Goal: Transaction & Acquisition: Purchase product/service

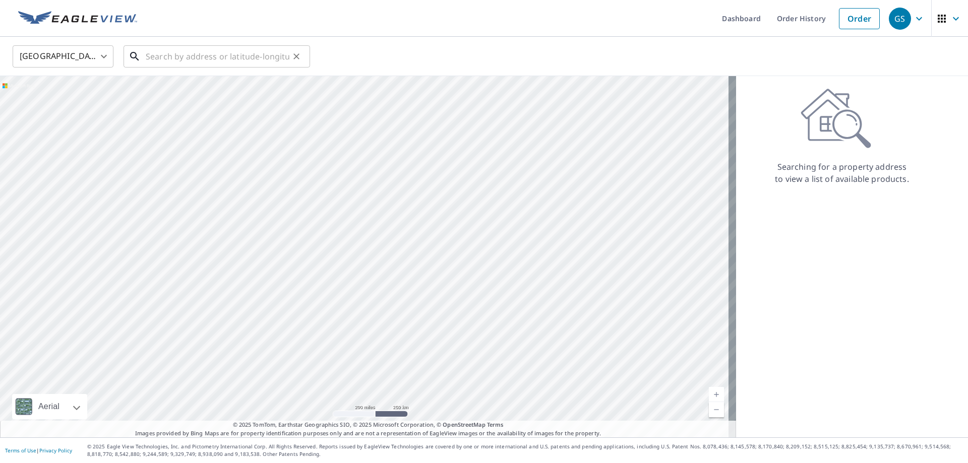
click at [186, 60] on input "text" at bounding box center [218, 56] width 144 height 28
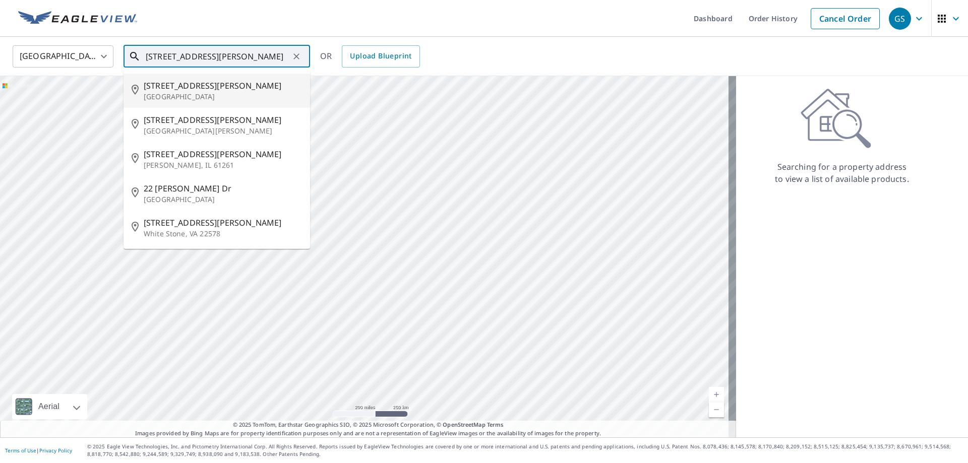
click at [203, 95] on p "[GEOGRAPHIC_DATA]" at bounding box center [223, 97] width 158 height 10
type input "[STREET_ADDRESS][PERSON_NAME]"
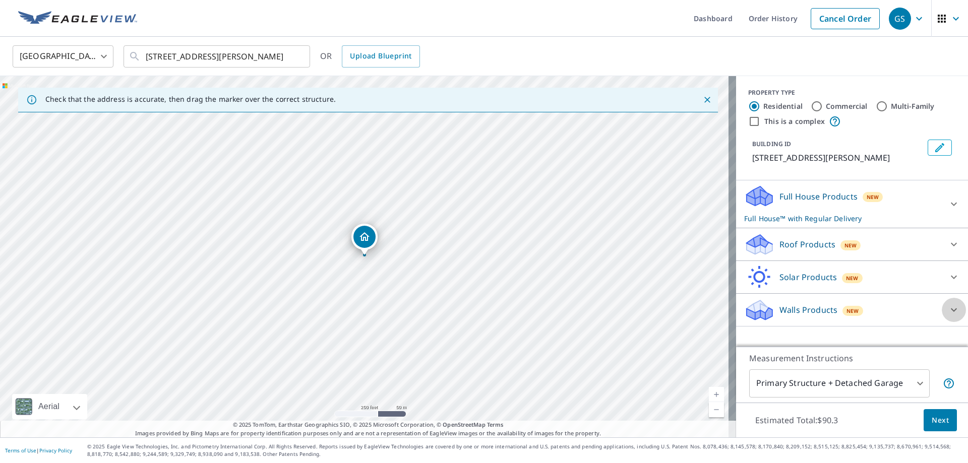
click at [948, 311] on icon at bounding box center [954, 310] width 12 height 12
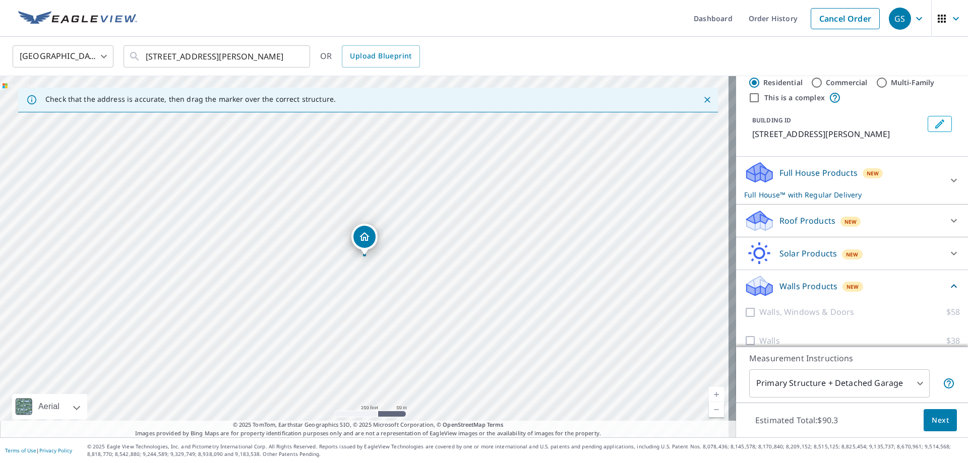
scroll to position [36, 0]
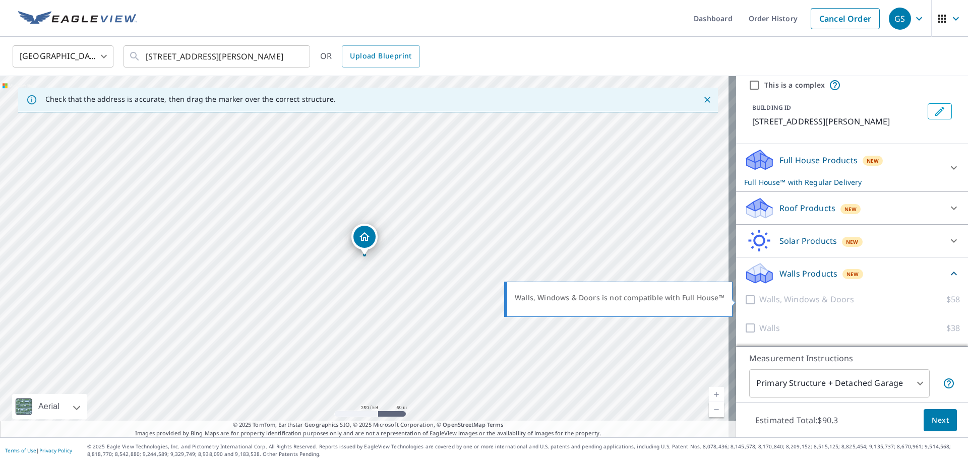
click at [749, 303] on div at bounding box center [751, 299] width 15 height 13
click at [744, 299] on div at bounding box center [751, 299] width 15 height 13
click at [744, 301] on div at bounding box center [751, 299] width 15 height 13
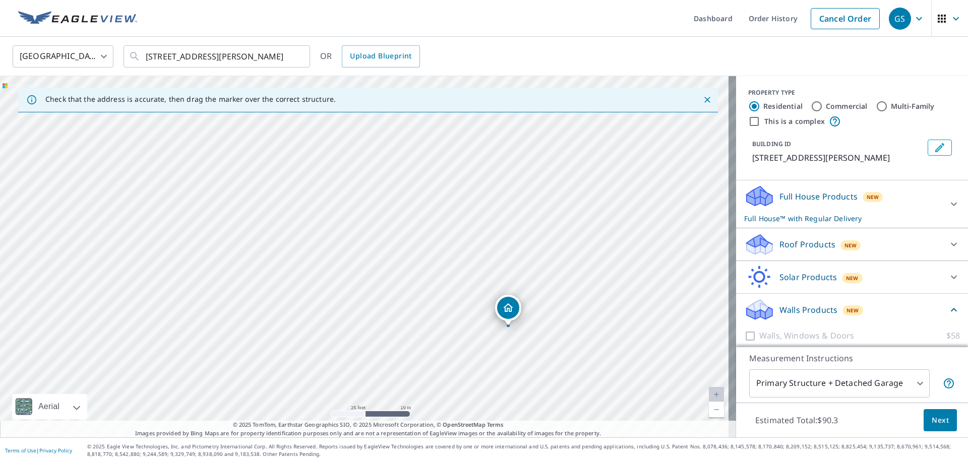
drag, startPoint x: 517, startPoint y: 316, endPoint x: 509, endPoint y: 305, distance: 13.7
drag, startPoint x: 369, startPoint y: 240, endPoint x: 356, endPoint y: 248, distance: 15.7
click at [942, 248] on div at bounding box center [954, 244] width 24 height 24
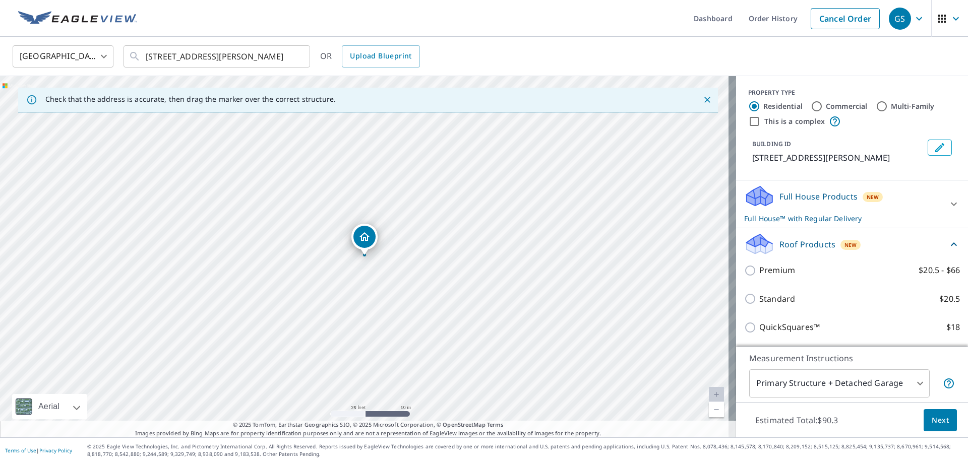
click at [928, 248] on div "Roof Products New" at bounding box center [846, 244] width 204 height 24
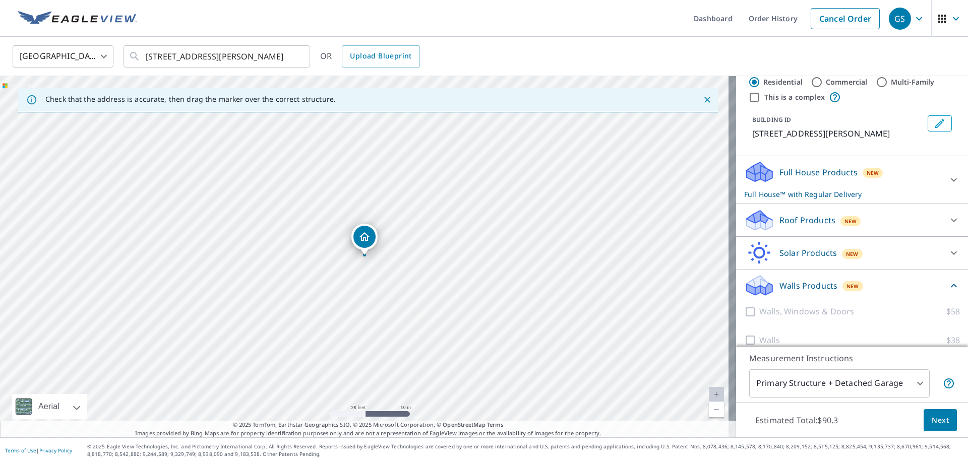
scroll to position [36, 0]
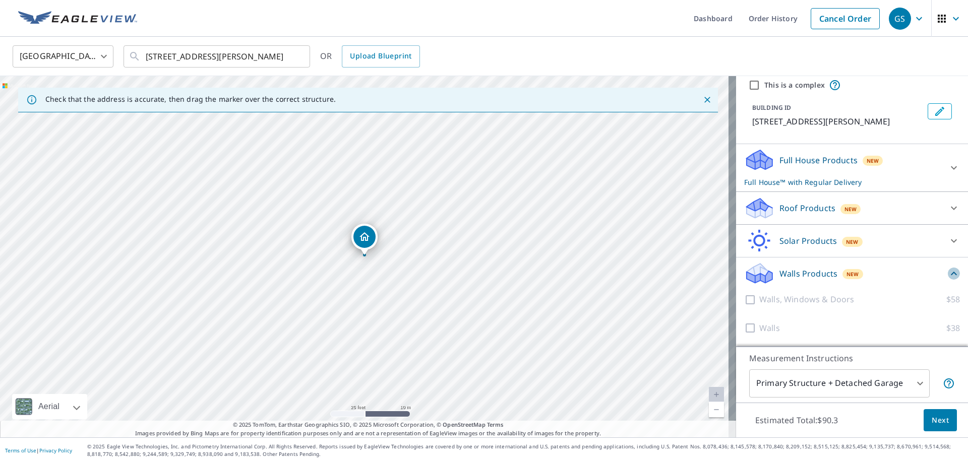
click at [948, 273] on icon at bounding box center [954, 274] width 12 height 12
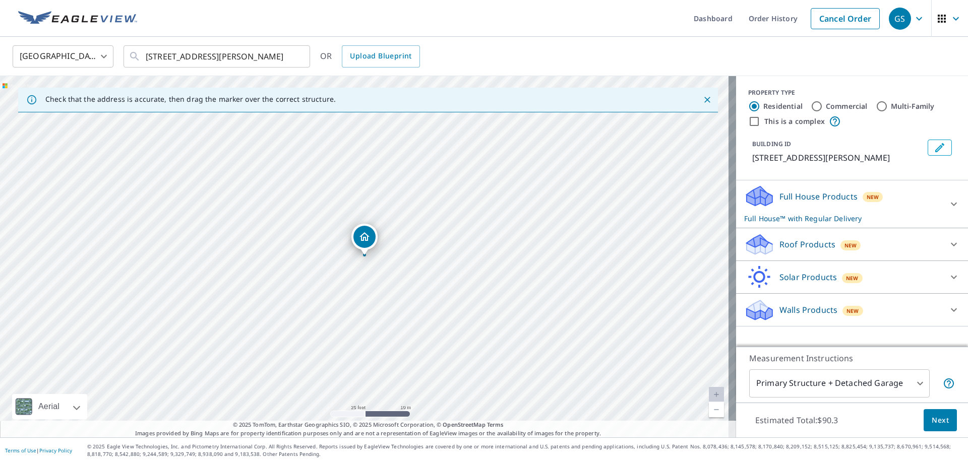
scroll to position [0, 0]
click at [942, 202] on div at bounding box center [954, 204] width 24 height 24
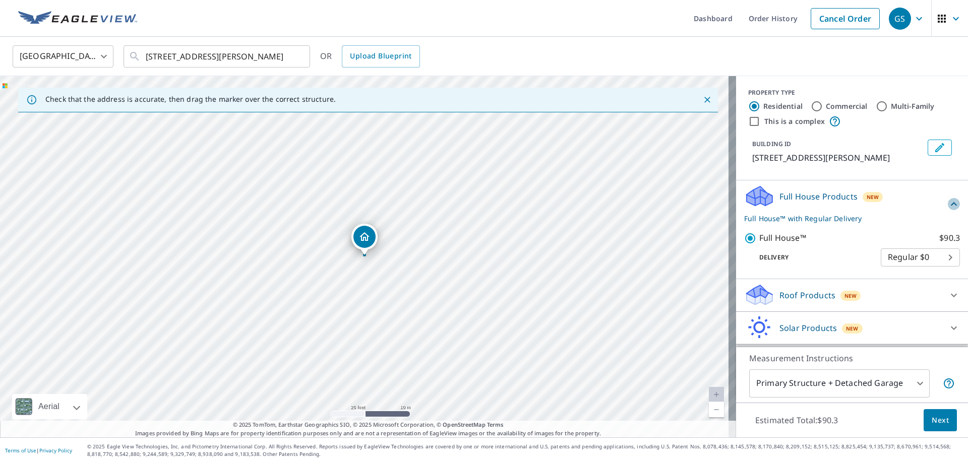
click at [951, 202] on icon at bounding box center [954, 204] width 6 height 4
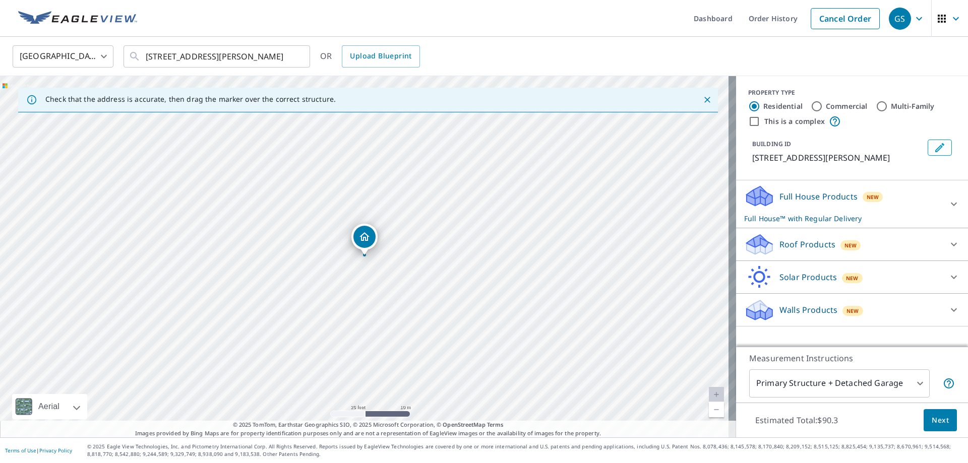
click at [757, 200] on icon at bounding box center [756, 200] width 19 height 11
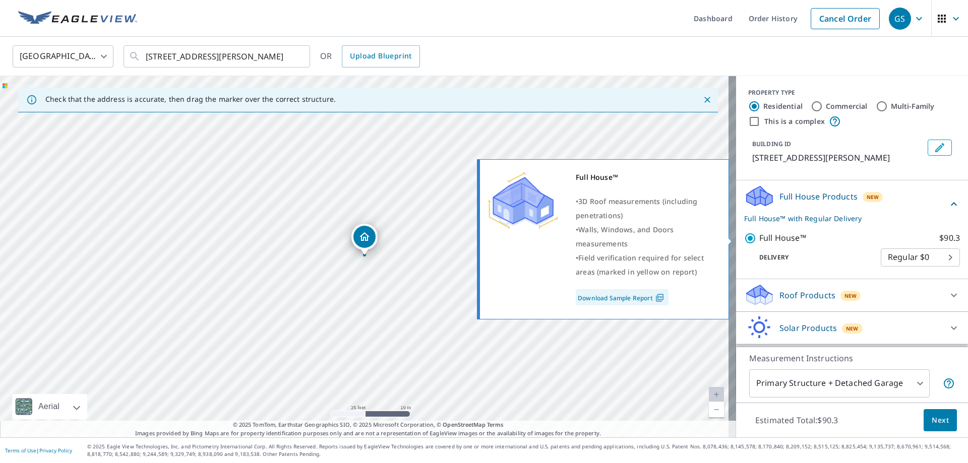
click at [746, 239] on input "Full House™ $90.3" at bounding box center [751, 238] width 15 height 12
checkbox input "false"
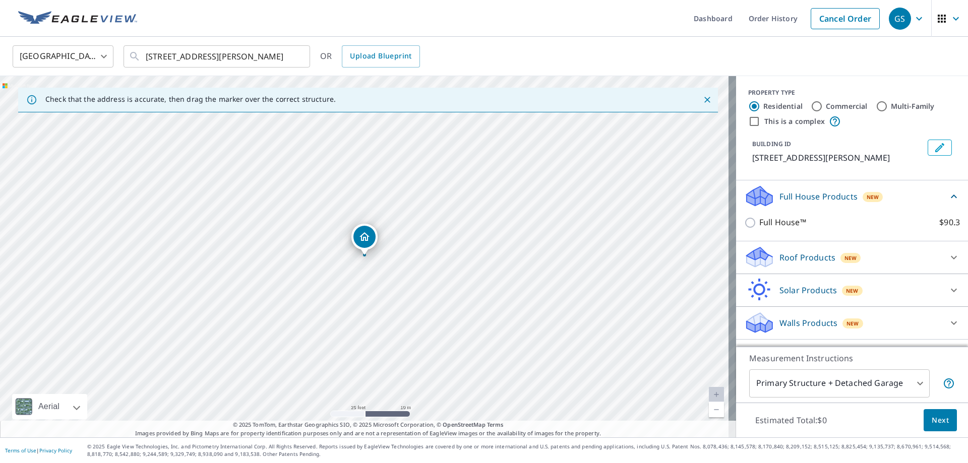
click at [784, 319] on p "Walls Products" at bounding box center [809, 323] width 58 height 12
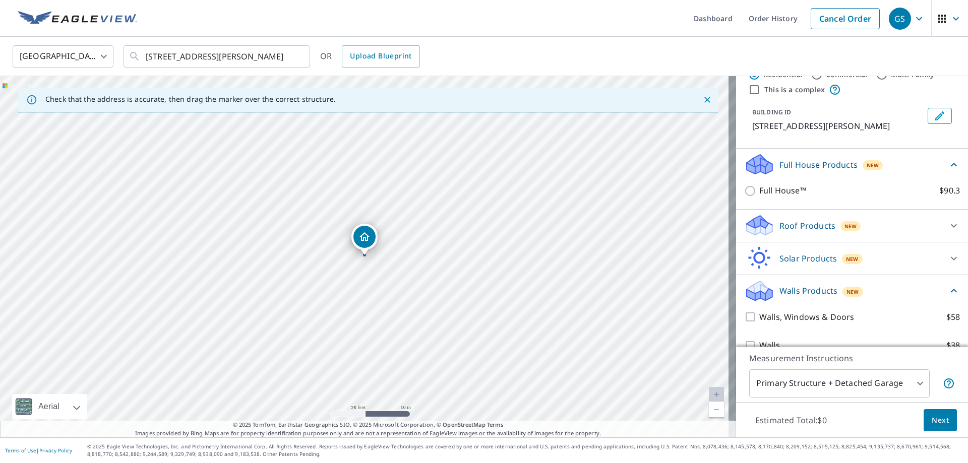
scroll to position [49, 0]
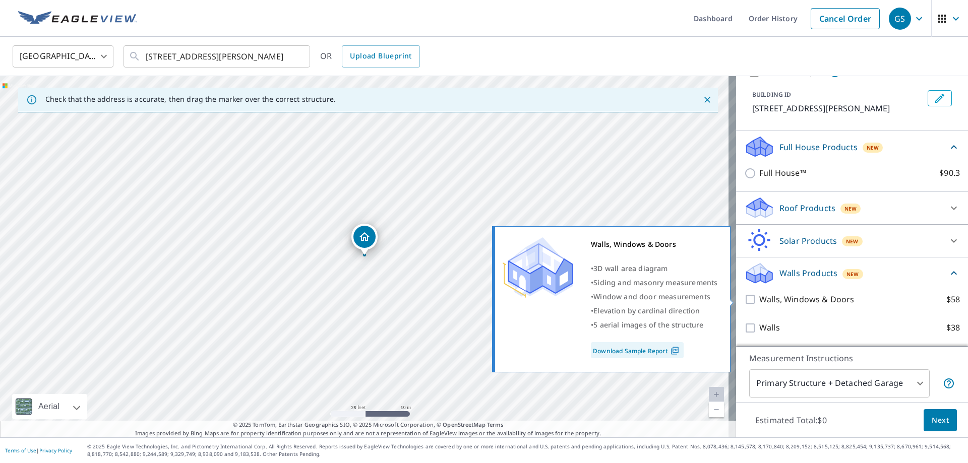
click at [745, 302] on input "Walls, Windows & Doors $58" at bounding box center [751, 299] width 15 height 12
checkbox input "true"
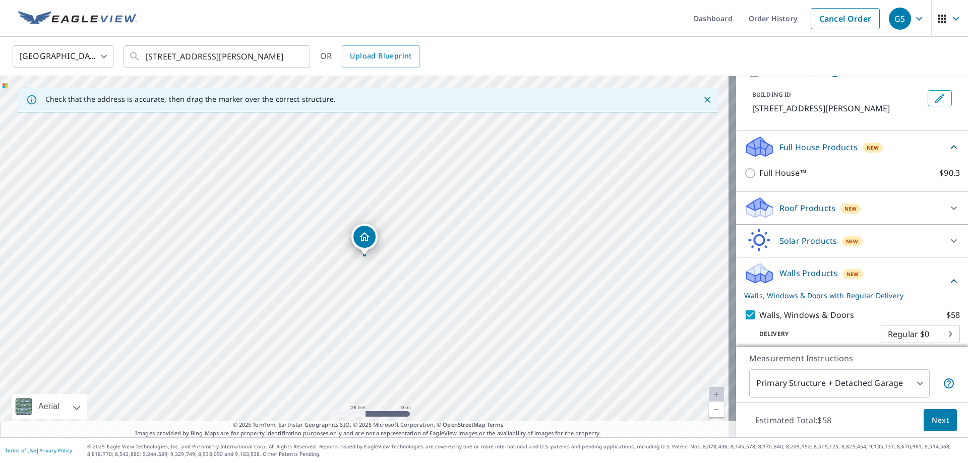
scroll to position [87, 0]
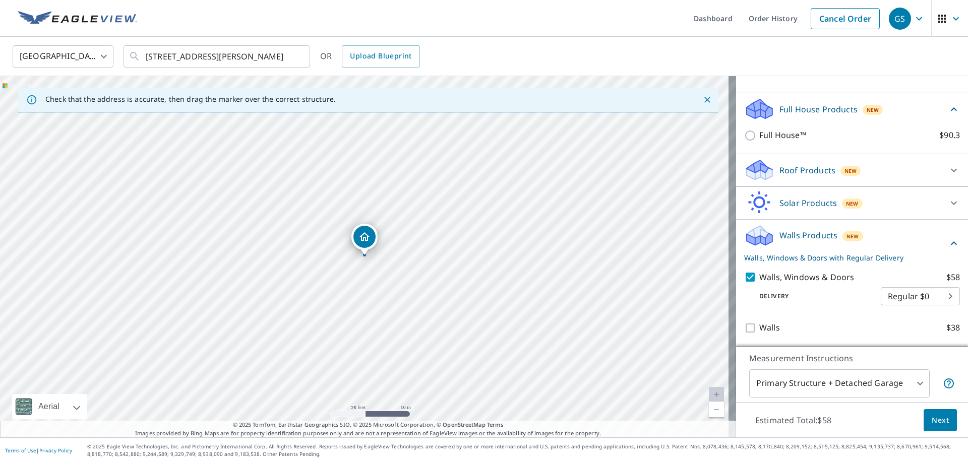
click at [935, 296] on body "GS GS Dashboard Order History Cancel Order GS [GEOGRAPHIC_DATA] [GEOGRAPHIC_DAT…" at bounding box center [484, 231] width 968 height 463
click at [935, 296] on ul "Regular $0" at bounding box center [905, 295] width 79 height 26
click at [803, 326] on div at bounding box center [484, 231] width 968 height 463
click at [934, 424] on span "Next" at bounding box center [940, 421] width 17 height 13
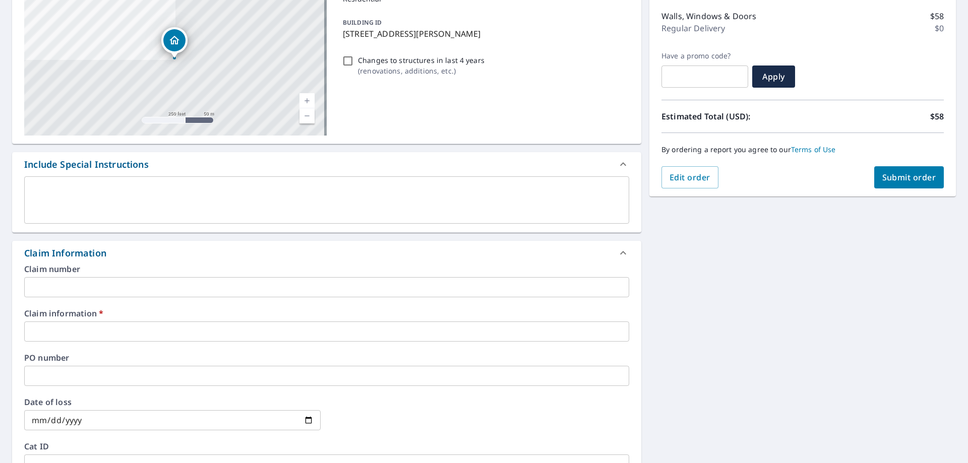
scroll to position [151, 0]
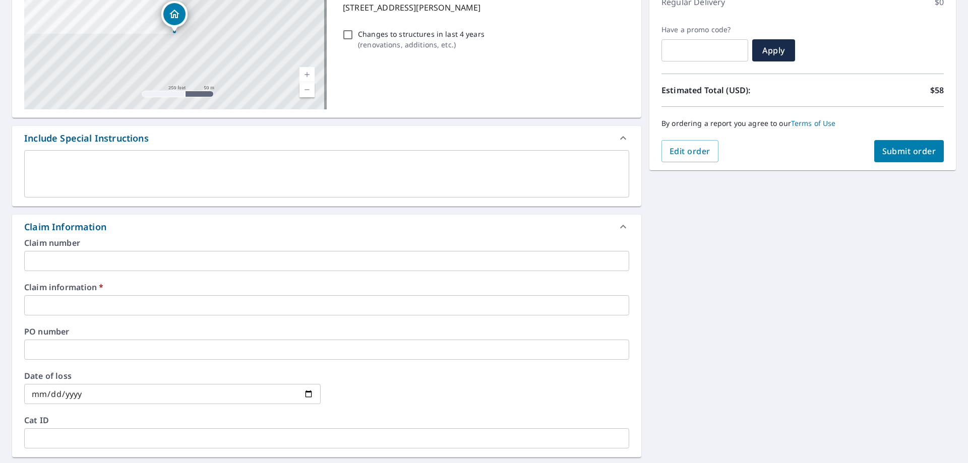
click at [77, 304] on input "text" at bounding box center [326, 306] width 605 height 20
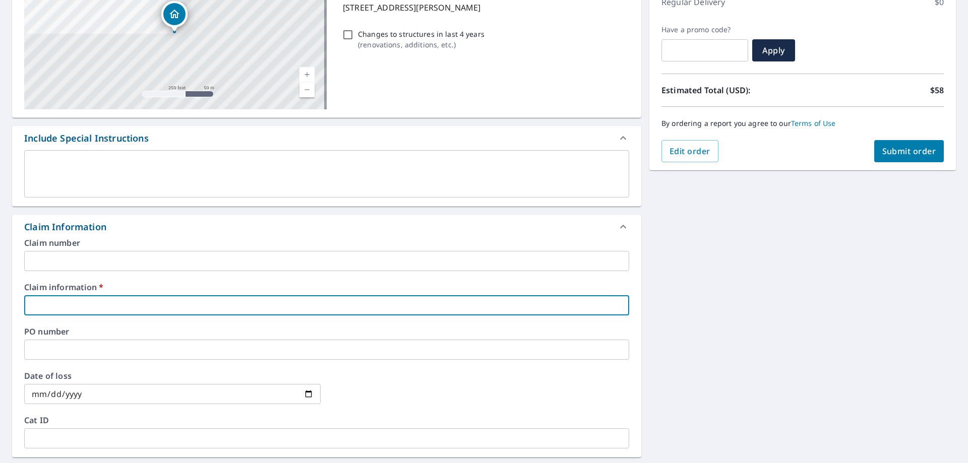
type input "433350"
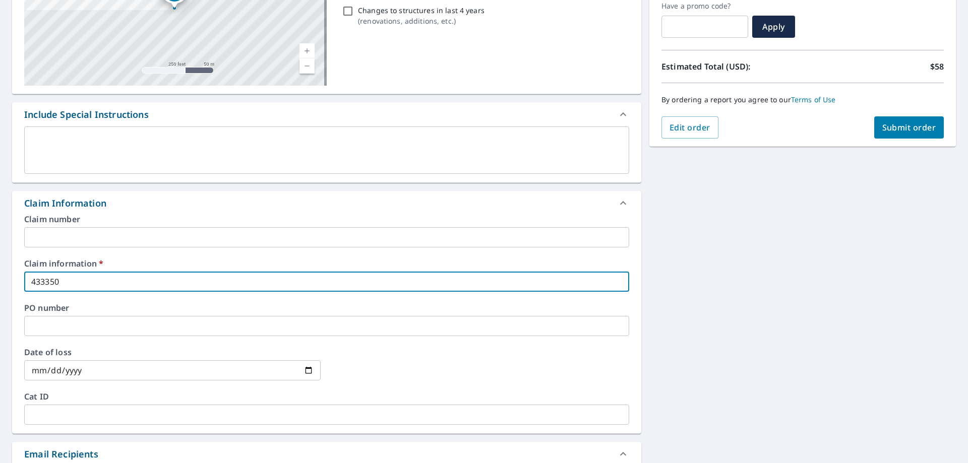
scroll to position [143, 0]
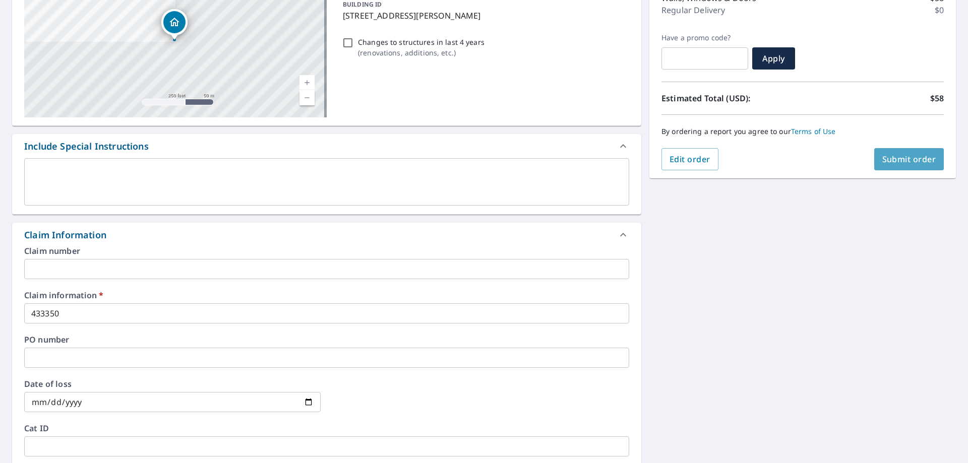
click at [900, 156] on span "Submit order" at bounding box center [909, 159] width 54 height 11
checkbox input "true"
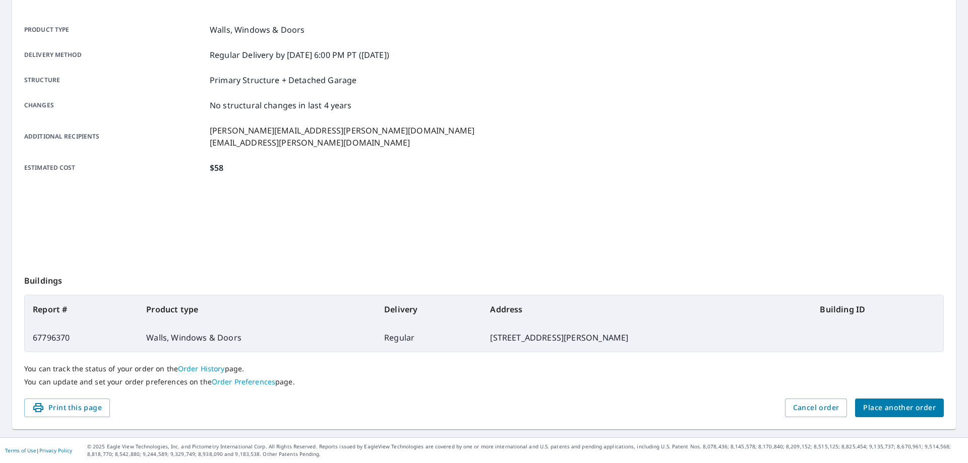
scroll to position [130, 0]
